Goal: Information Seeking & Learning: Learn about a topic

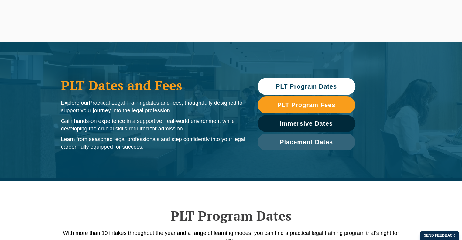
click at [282, 90] on link "PLT Program Dates" at bounding box center [306, 86] width 98 height 17
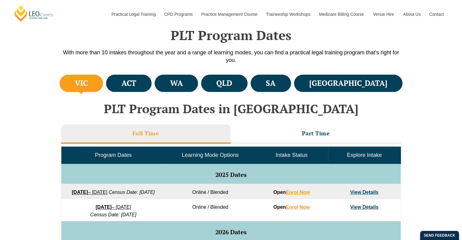
scroll to position [181, 0]
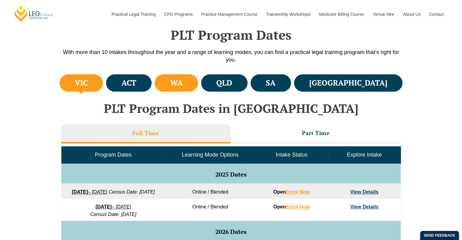
click at [198, 83] on li "WA" at bounding box center [176, 82] width 43 height 17
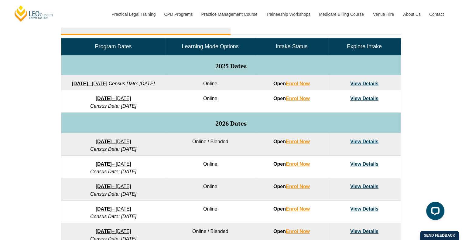
scroll to position [290, 0]
click at [131, 144] on link "27 January 2026 – 12 June 2026" at bounding box center [114, 141] width 36 height 5
